Goal: Find specific page/section: Find specific page/section

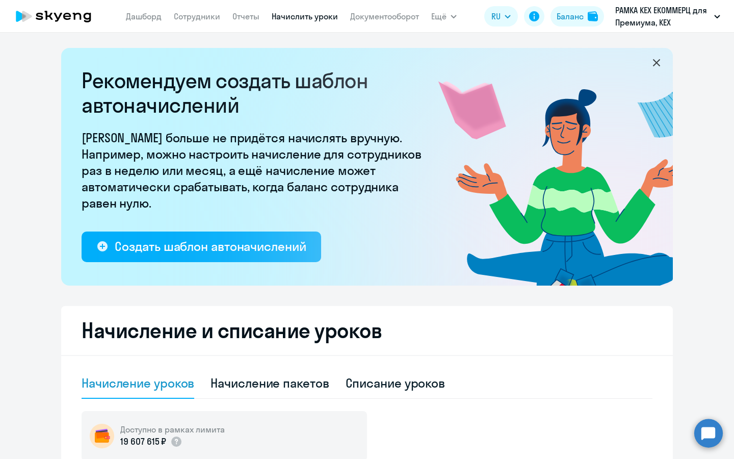
select select "10"
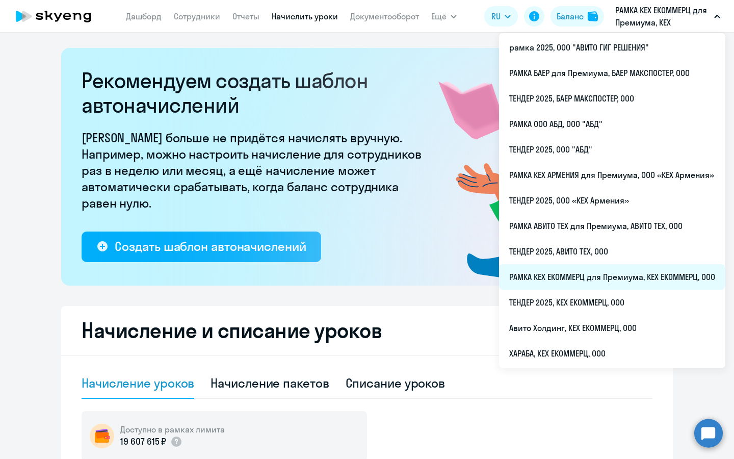
click at [546, 281] on li "РАМКА КЕХ ЕКОММЕРЦ для Премиума, КЕХ ЕКОММЕРЦ, ООО" at bounding box center [612, 277] width 226 height 26
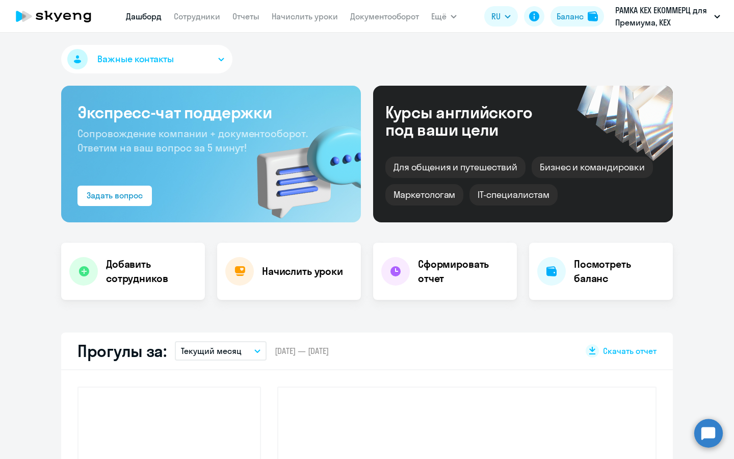
select select "30"
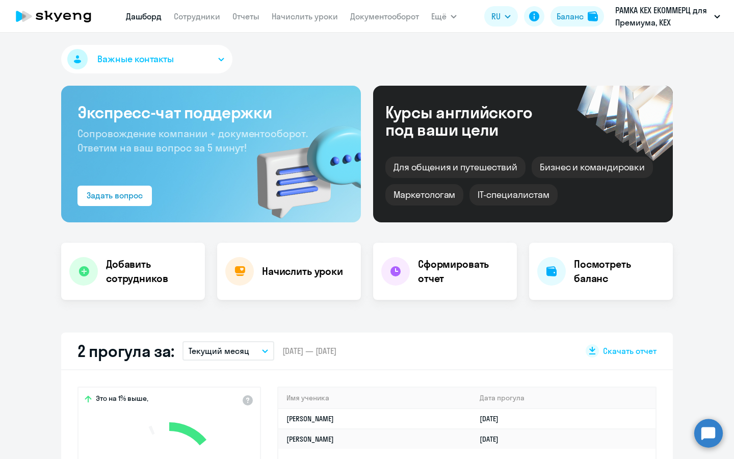
click at [209, 27] on app-header "[PERSON_NAME] Отчеты Начислить уроки Документооборот Ещё Дашборд Сотрудники Отч…" at bounding box center [367, 16] width 734 height 33
click at [209, 21] on link "Сотрудники" at bounding box center [197, 16] width 46 height 10
select select "30"
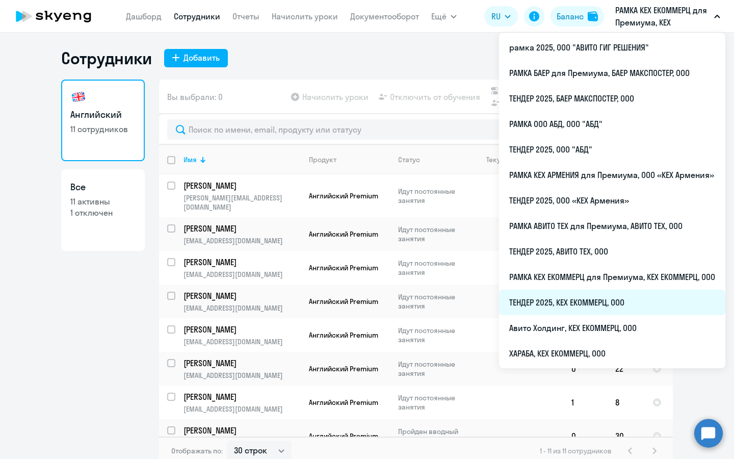
click at [545, 309] on li "ТЕНДЕР 2025, КЕХ ЕКОММЕРЦ, ООО" at bounding box center [612, 303] width 226 height 26
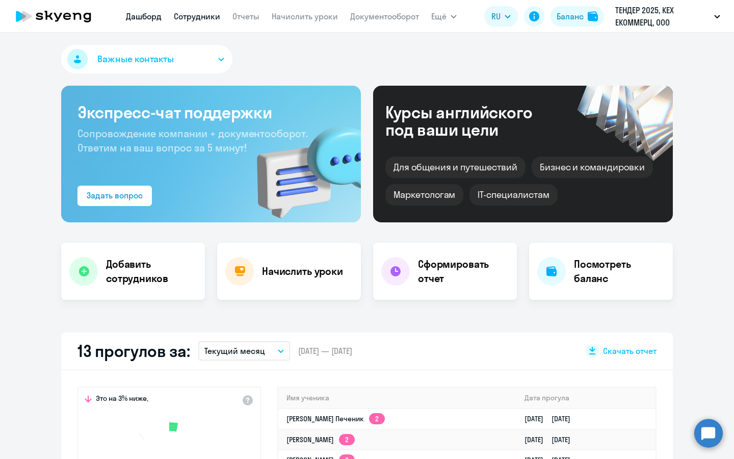
click at [206, 12] on link "Сотрудники" at bounding box center [197, 16] width 46 height 10
select select "30"
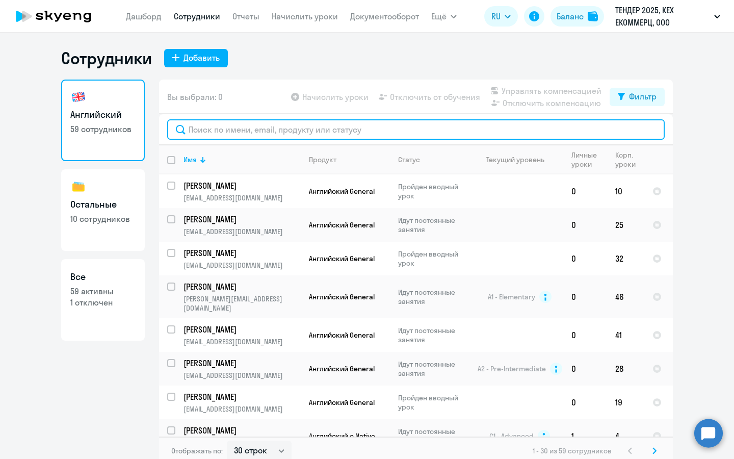
click at [236, 131] on input "text" at bounding box center [416, 129] width 498 height 20
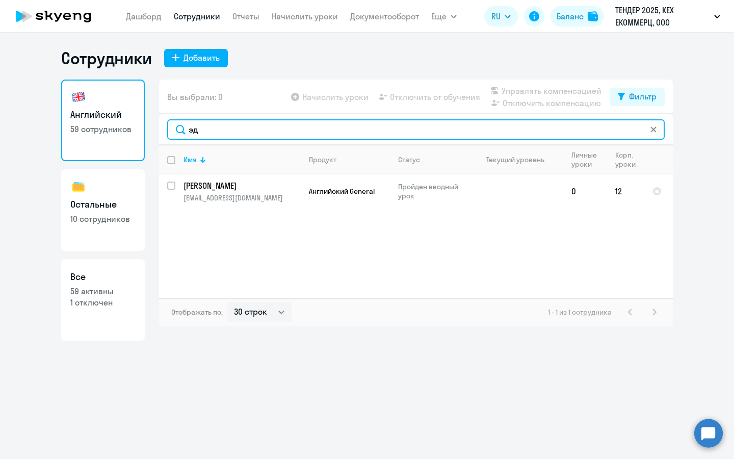
type input "эд"
